Goal: Task Accomplishment & Management: Use online tool/utility

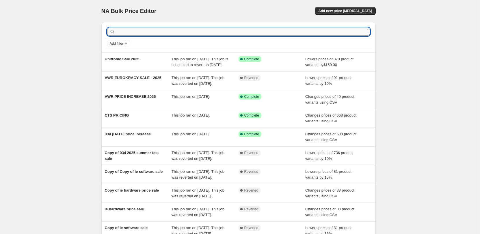
click at [278, 35] on input "text" at bounding box center [244, 32] width 254 height 8
click at [275, 32] on input "text" at bounding box center [244, 32] width 254 height 8
click at [335, 12] on span "Add new price [MEDICAL_DATA]" at bounding box center [346, 11] width 54 height 5
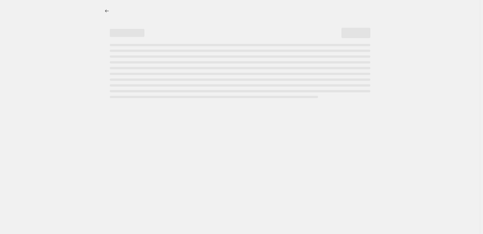
select select "percentage"
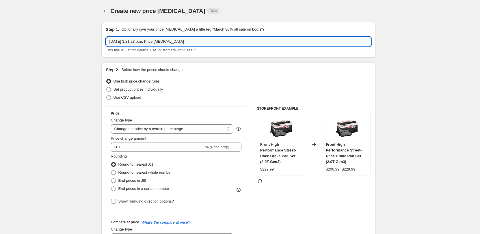
click at [139, 44] on input "[DATE] 3:21:28 p.m. Price [MEDICAL_DATA]" at bounding box center [238, 41] width 265 height 9
type input "034 [DATE] sale 2025"
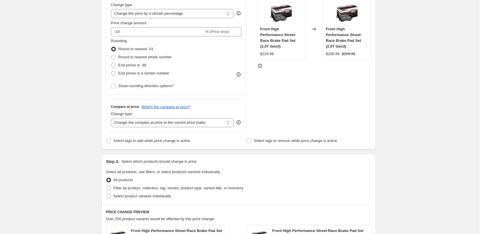
scroll to position [202, 0]
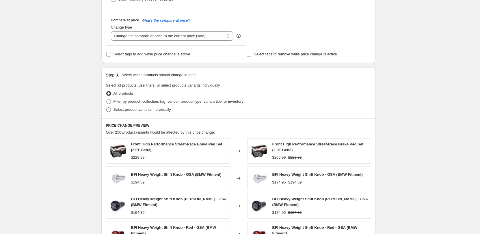
click at [150, 108] on span "Select product variants individually" at bounding box center [143, 110] width 58 height 4
click at [107, 108] on input "Select product variants individually" at bounding box center [106, 108] width 0 height 0
radio input "true"
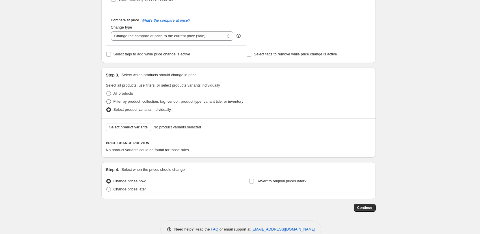
click at [154, 103] on span "Filter by product, collection, tag, vendor, product type, variant title, or inv…" at bounding box center [179, 101] width 130 height 4
click at [157, 103] on span "Filter by product, collection, tag, vendor, product type, variant title, or inv…" at bounding box center [179, 101] width 130 height 4
click at [107, 100] on input "Filter by product, collection, tag, vendor, product type, variant title, or inv…" at bounding box center [106, 99] width 0 height 0
radio input "true"
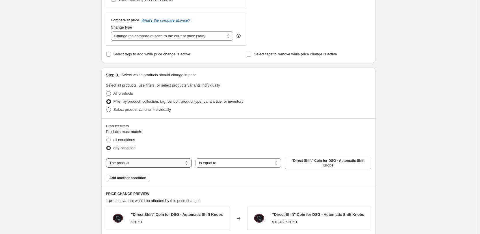
click at [139, 166] on select "The product The product's collection The product's tag The product's vendor The…" at bounding box center [149, 163] width 86 height 9
select select "vendor"
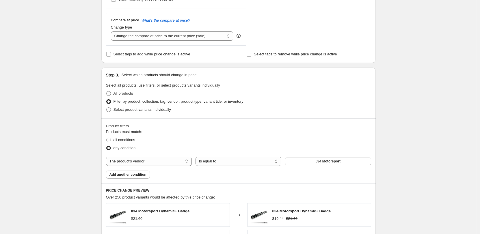
click at [430, 69] on div "Create new price [MEDICAL_DATA]. This page is ready Create new price [MEDICAL_D…" at bounding box center [238, 123] width 477 height 650
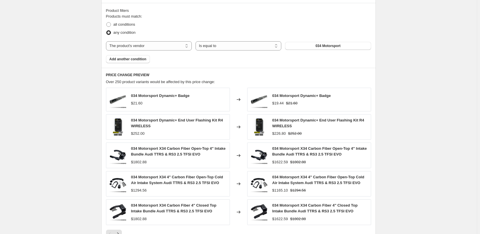
scroll to position [416, 0]
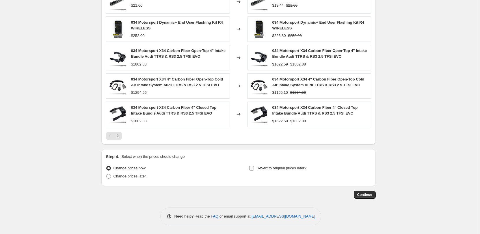
click at [267, 167] on span "Revert to original prices later?" at bounding box center [282, 168] width 50 height 4
click at [254, 167] on input "Revert to original prices later?" at bounding box center [252, 168] width 5 height 5
checkbox input "true"
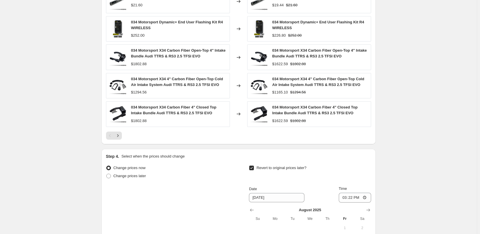
scroll to position [503, 0]
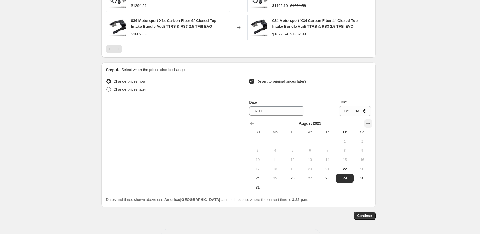
click at [372, 123] on icon "Show next month, September 2025" at bounding box center [369, 124] width 6 height 6
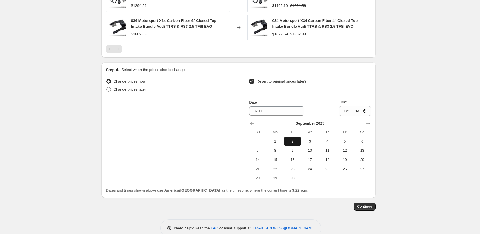
click at [295, 142] on span "2" at bounding box center [293, 141] width 13 height 5
click at [317, 141] on span "3" at bounding box center [310, 141] width 13 height 5
type input "[DATE]"
click at [347, 111] on input "15:22" at bounding box center [355, 111] width 32 height 10
click at [366, 110] on input "15:22" at bounding box center [355, 111] width 32 height 10
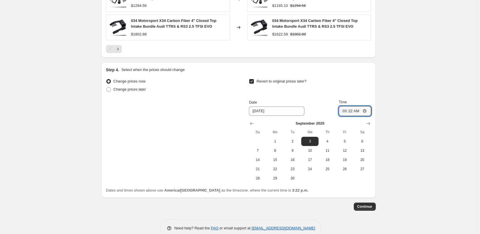
type input "03:22"
drag, startPoint x: 406, startPoint y: 182, endPoint x: 400, endPoint y: 186, distance: 7.0
click at [369, 206] on span "Continue" at bounding box center [365, 207] width 15 height 5
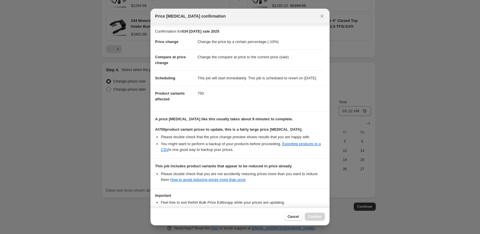
scroll to position [47, 0]
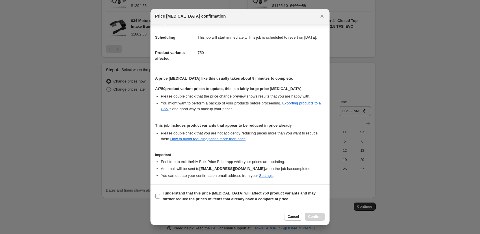
drag, startPoint x: 180, startPoint y: 193, endPoint x: 272, endPoint y: 195, distance: 91.4
click at [180, 193] on b "I understand that this price [MEDICAL_DATA] will affect 750 product variants an…" at bounding box center [239, 196] width 153 height 10
click at [160, 194] on input "I understand that this price [MEDICAL_DATA] will affect 750 product variants an…" at bounding box center [158, 196] width 5 height 5
checkbox input "true"
click at [316, 218] on span "Confirm" at bounding box center [314, 217] width 13 height 5
